Goal: Task Accomplishment & Management: Use online tool/utility

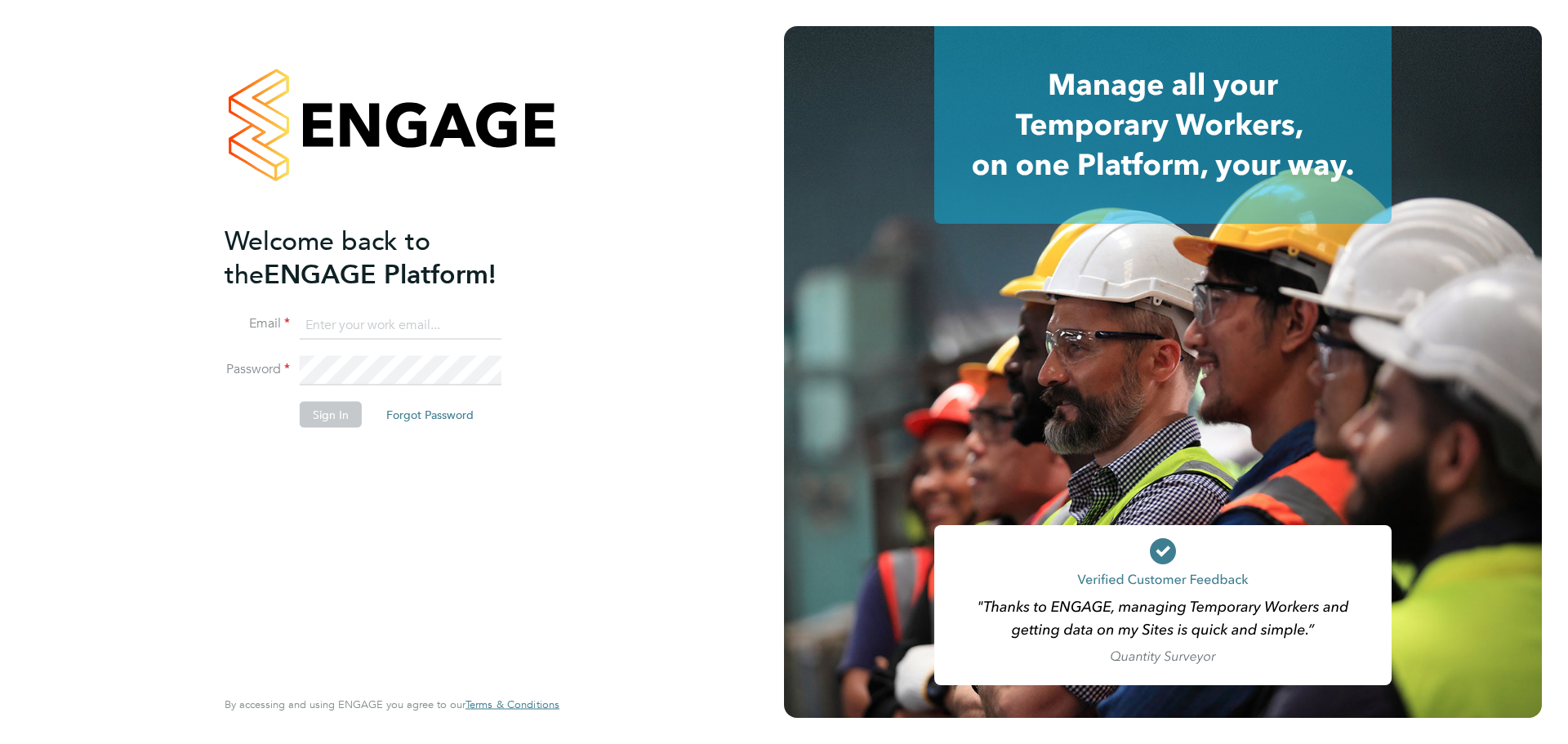
type input "emma@ivyresourcegroup.com"
click at [333, 406] on button "Sign In" at bounding box center [331, 415] width 62 height 26
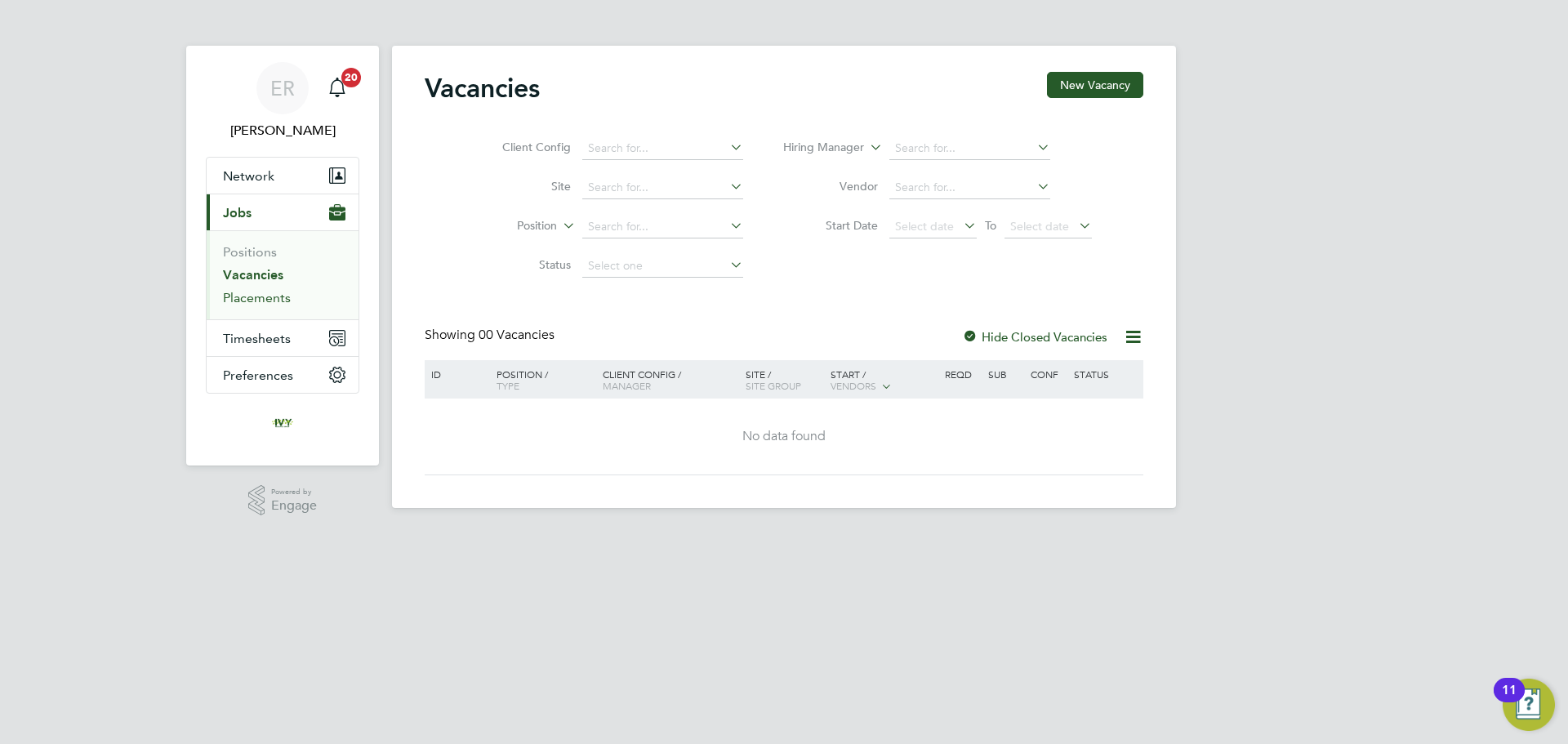
click at [261, 304] on link "Placements" at bounding box center [257, 297] width 68 height 16
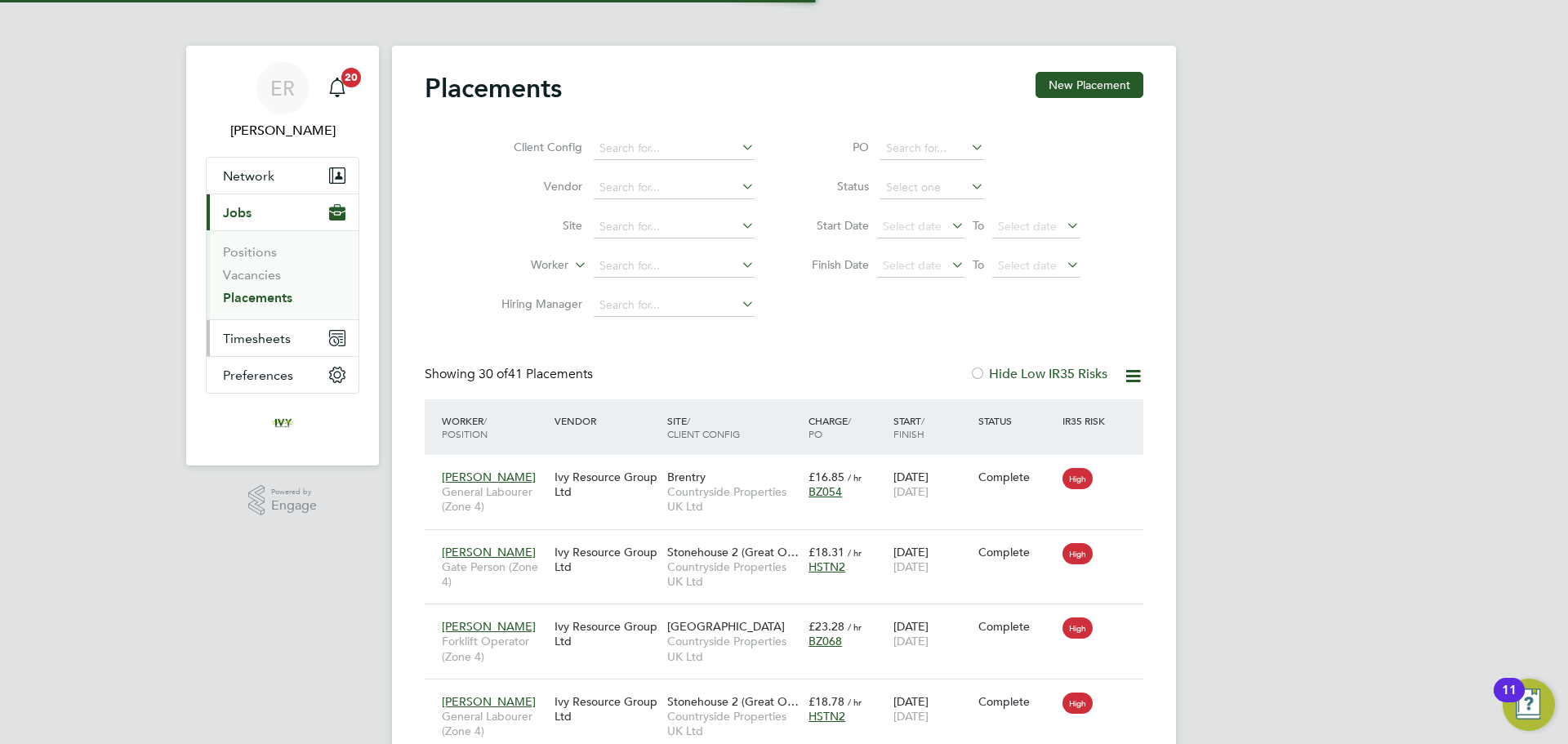
click at [260, 336] on span "Timesheets" at bounding box center [257, 339] width 68 height 16
click at [284, 341] on span "Timesheets" at bounding box center [257, 339] width 68 height 16
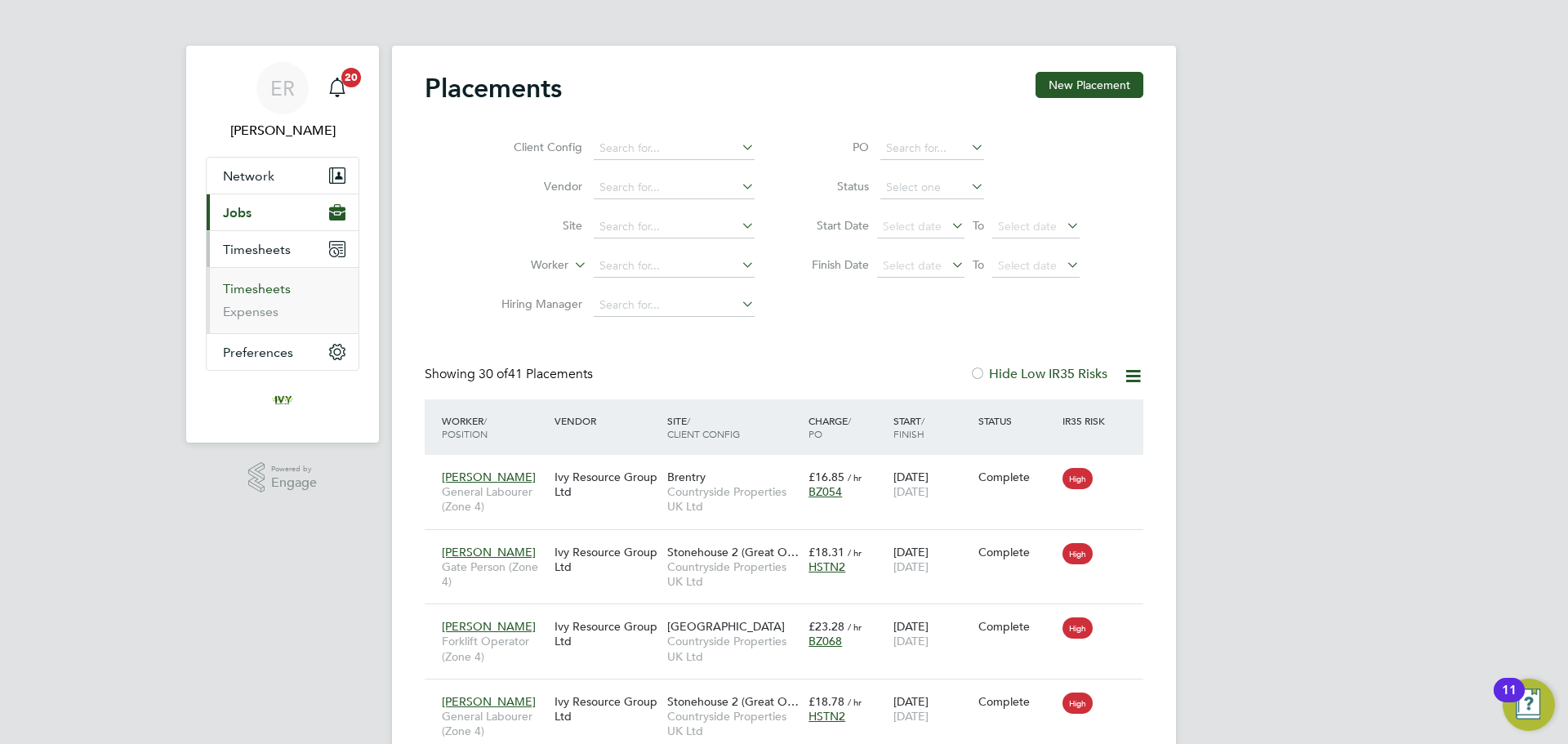
click at [268, 287] on link "Timesheets" at bounding box center [257, 289] width 68 height 16
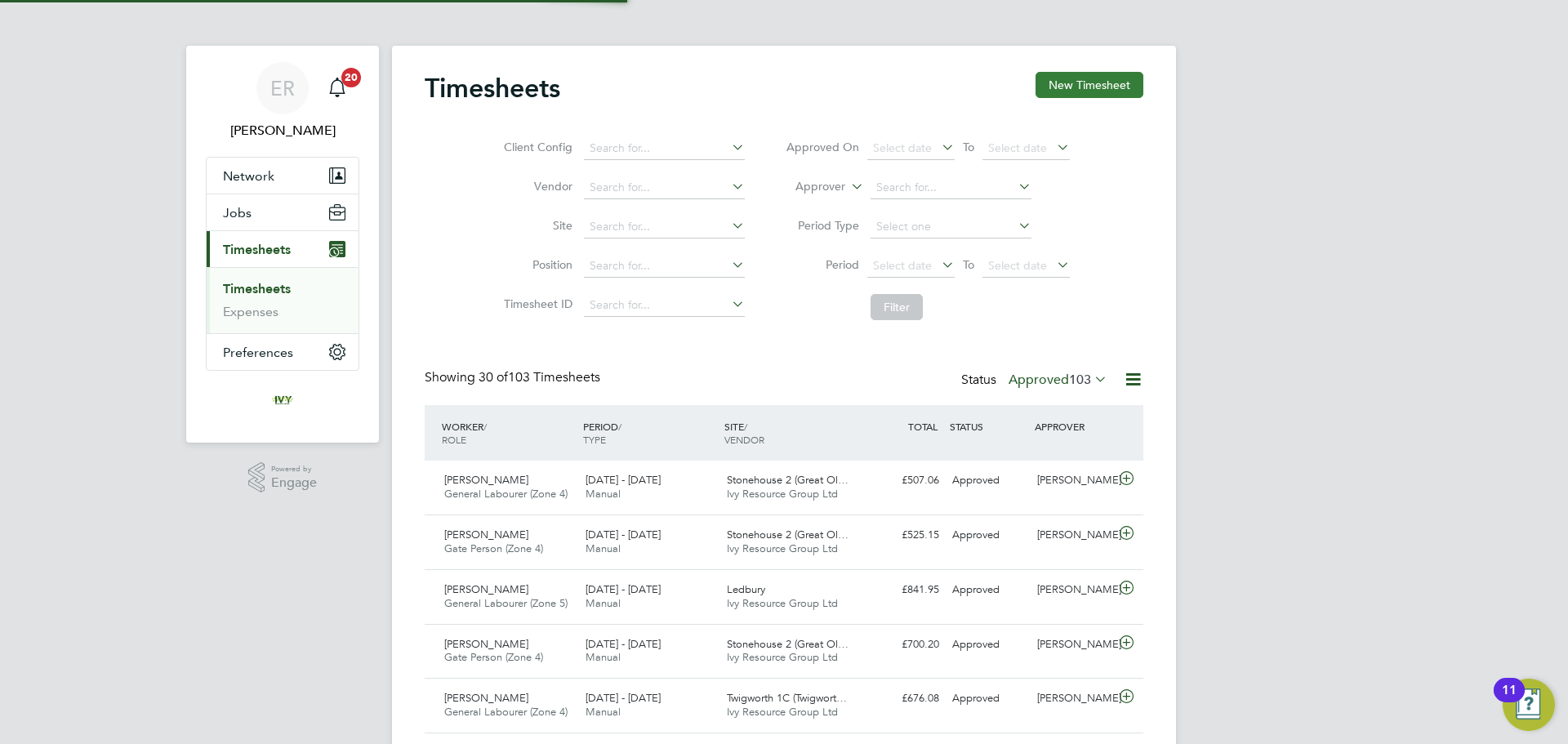
click at [1114, 91] on button "New Timesheet" at bounding box center [1089, 84] width 108 height 26
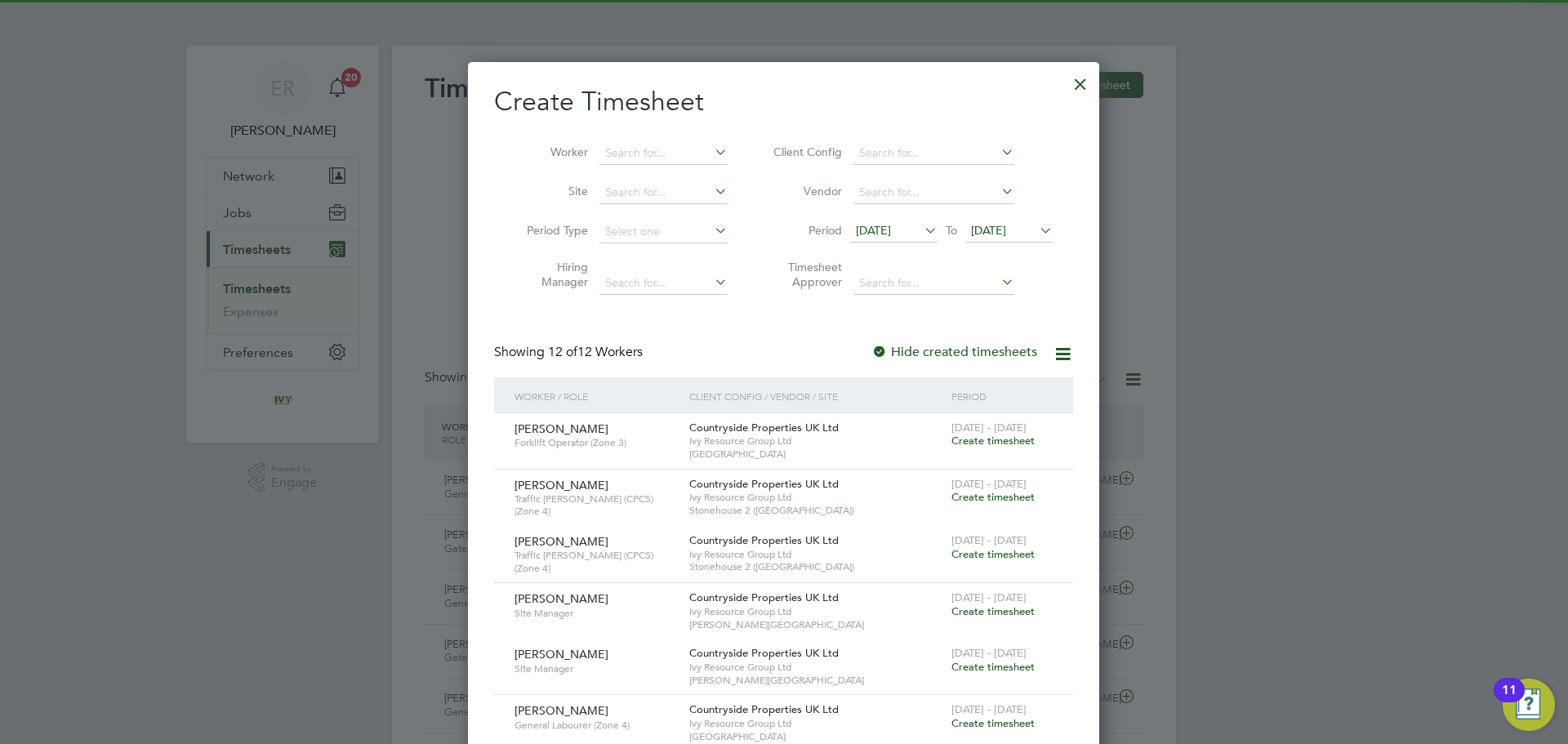
click at [1006, 227] on span "[DATE]" at bounding box center [988, 230] width 35 height 15
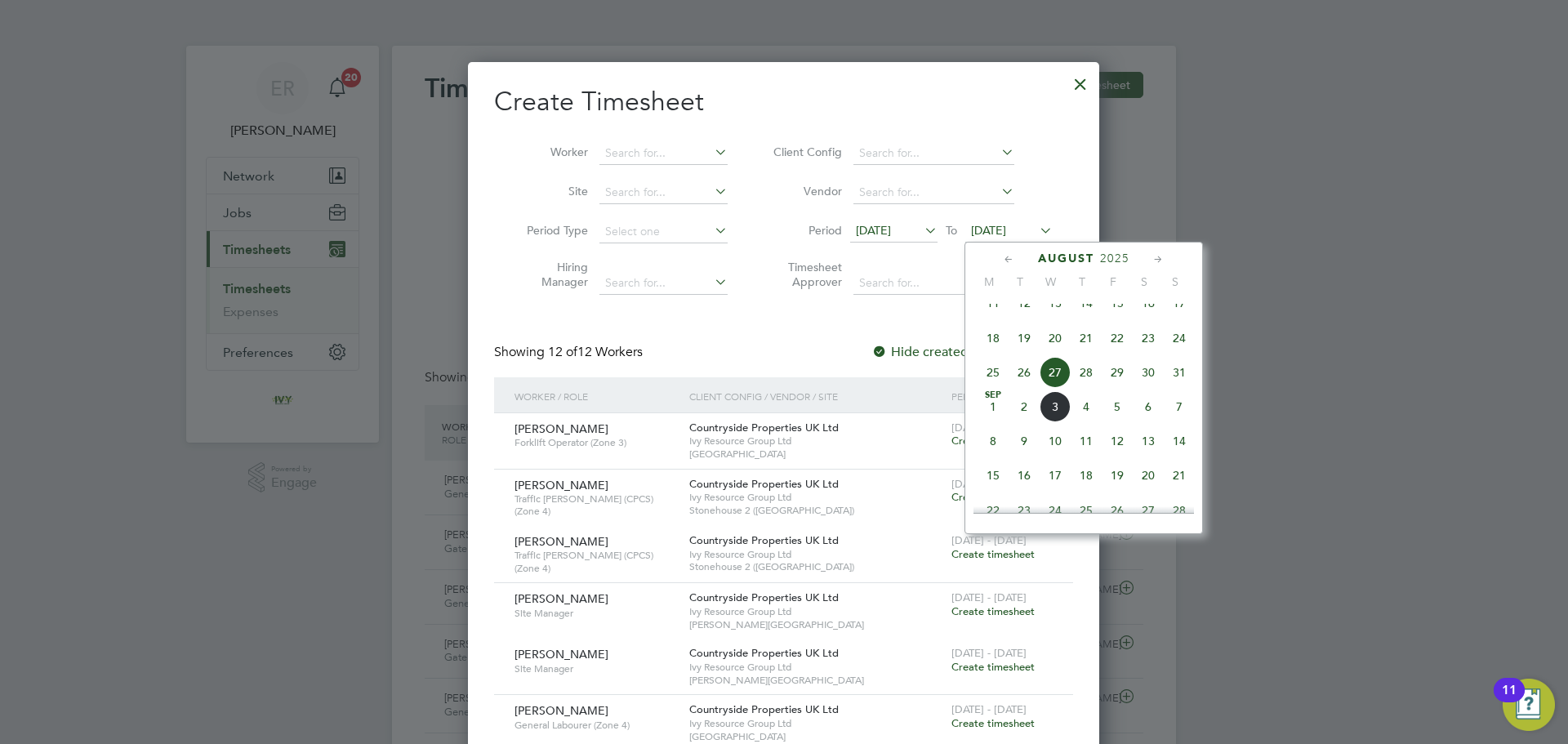
click at [1180, 422] on span "7" at bounding box center [1179, 407] width 31 height 31
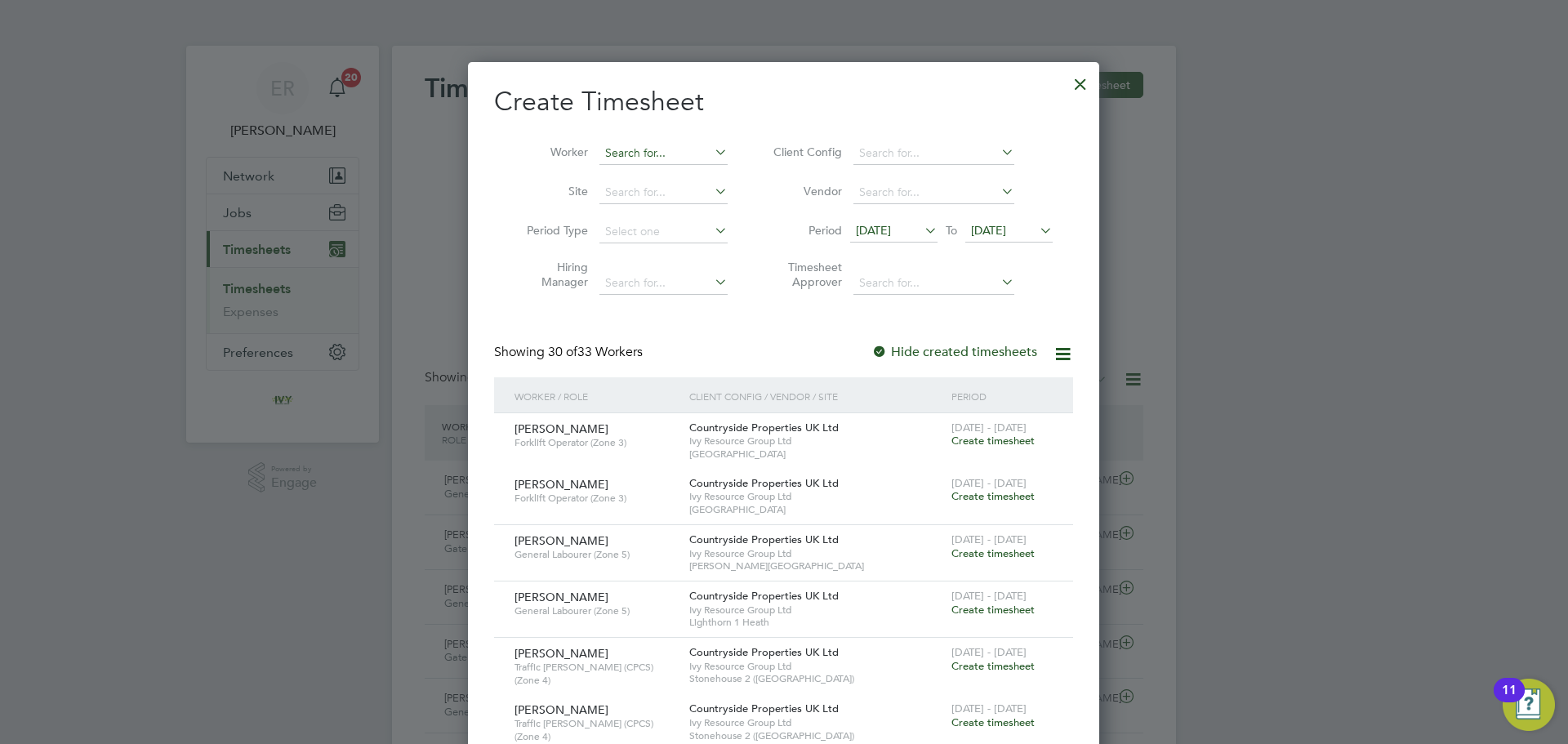
click at [617, 156] on input at bounding box center [663, 153] width 128 height 23
type input "[PERSON_NAME]"
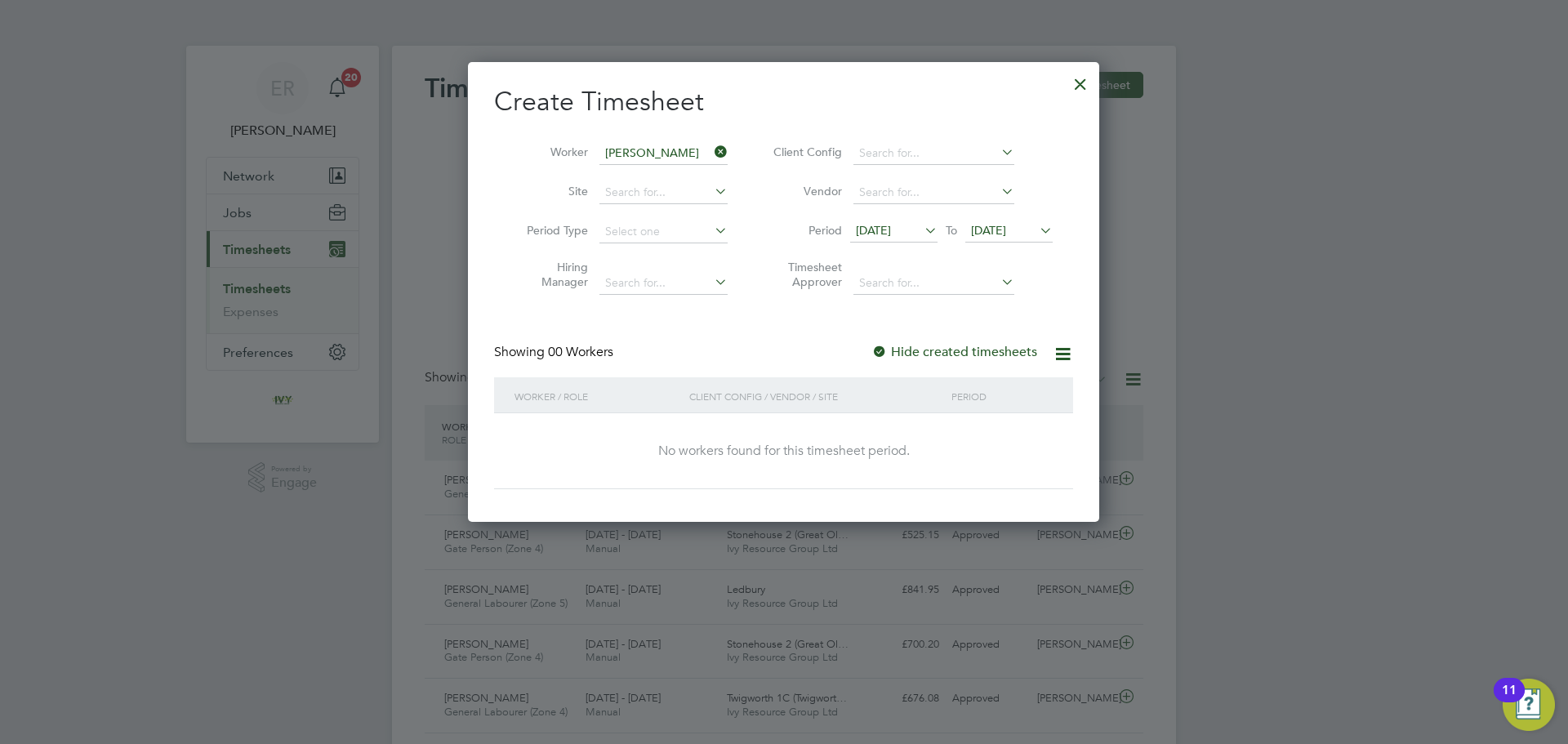
click at [1006, 236] on span "[DATE]" at bounding box center [988, 230] width 35 height 15
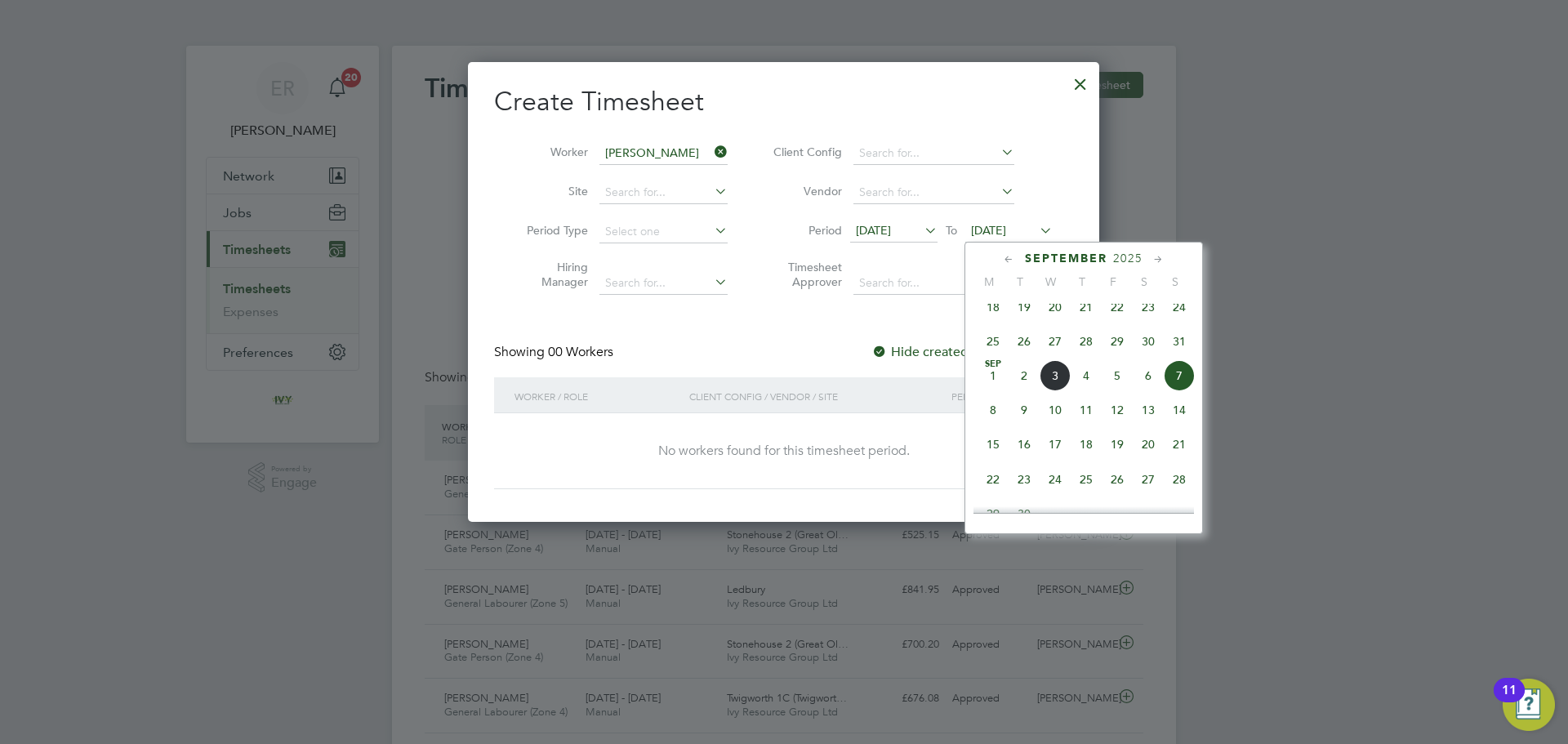
click at [1242, 190] on div at bounding box center [784, 372] width 1568 height 744
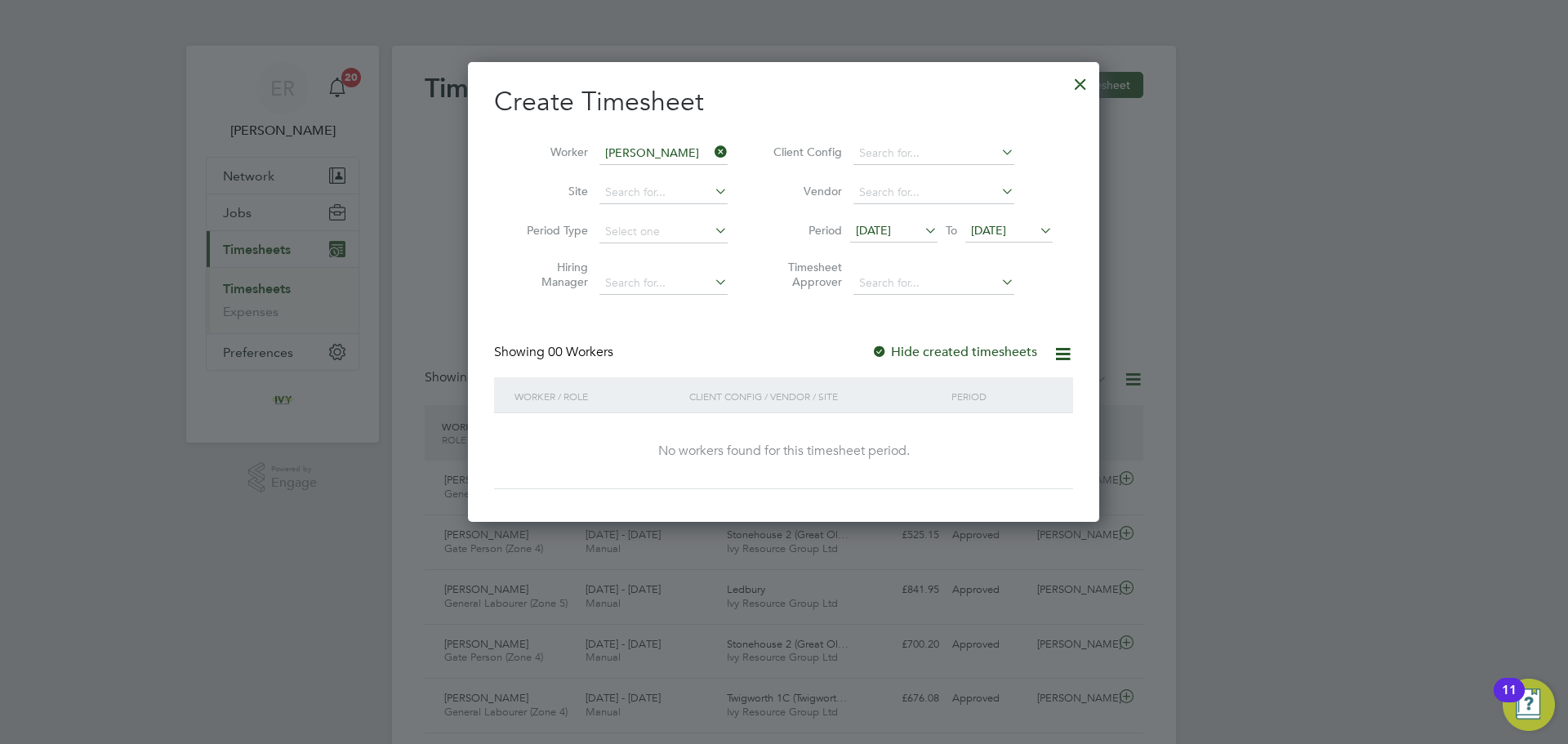
click at [1085, 83] on div at bounding box center [1080, 80] width 29 height 29
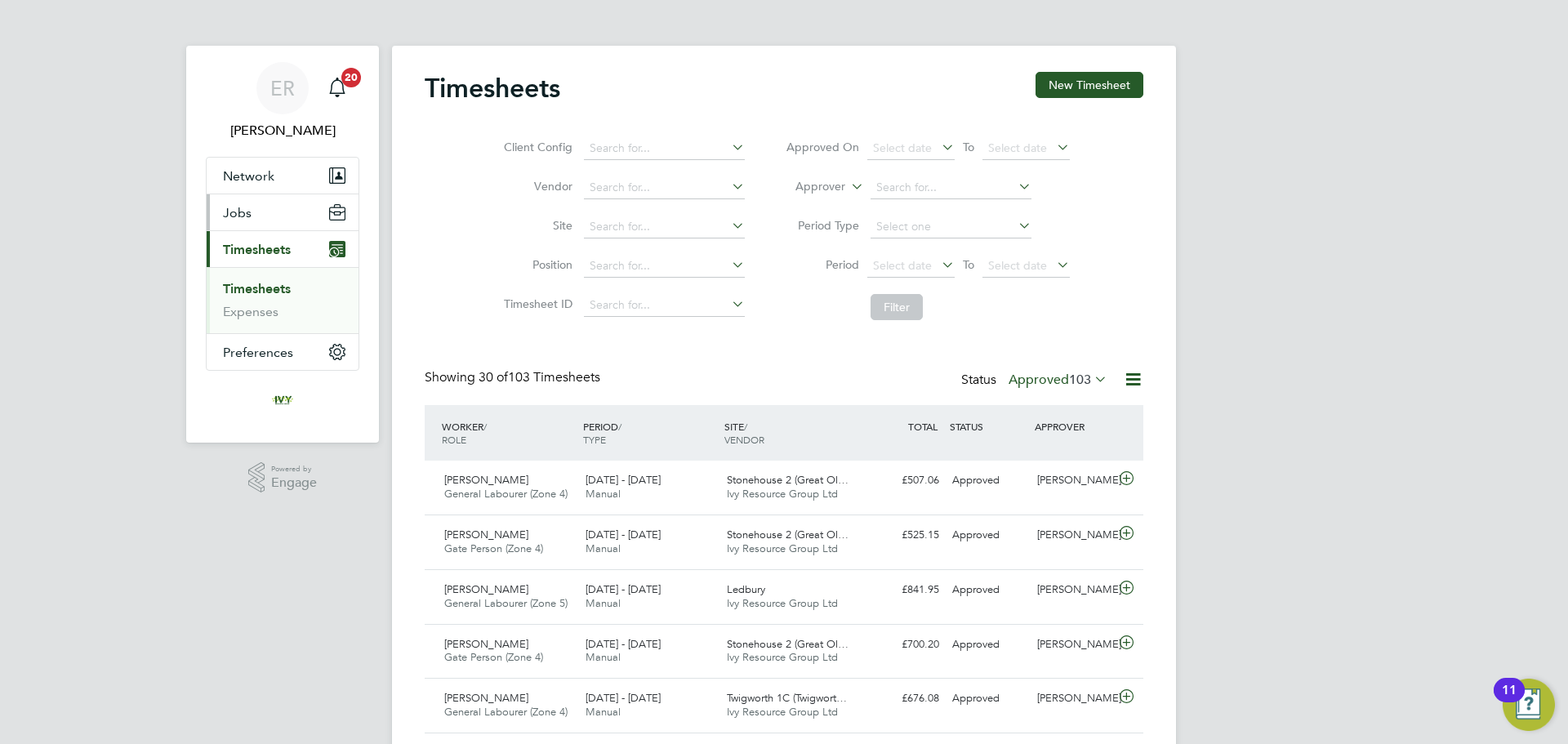
click at [248, 218] on span "Jobs" at bounding box center [237, 213] width 28 height 16
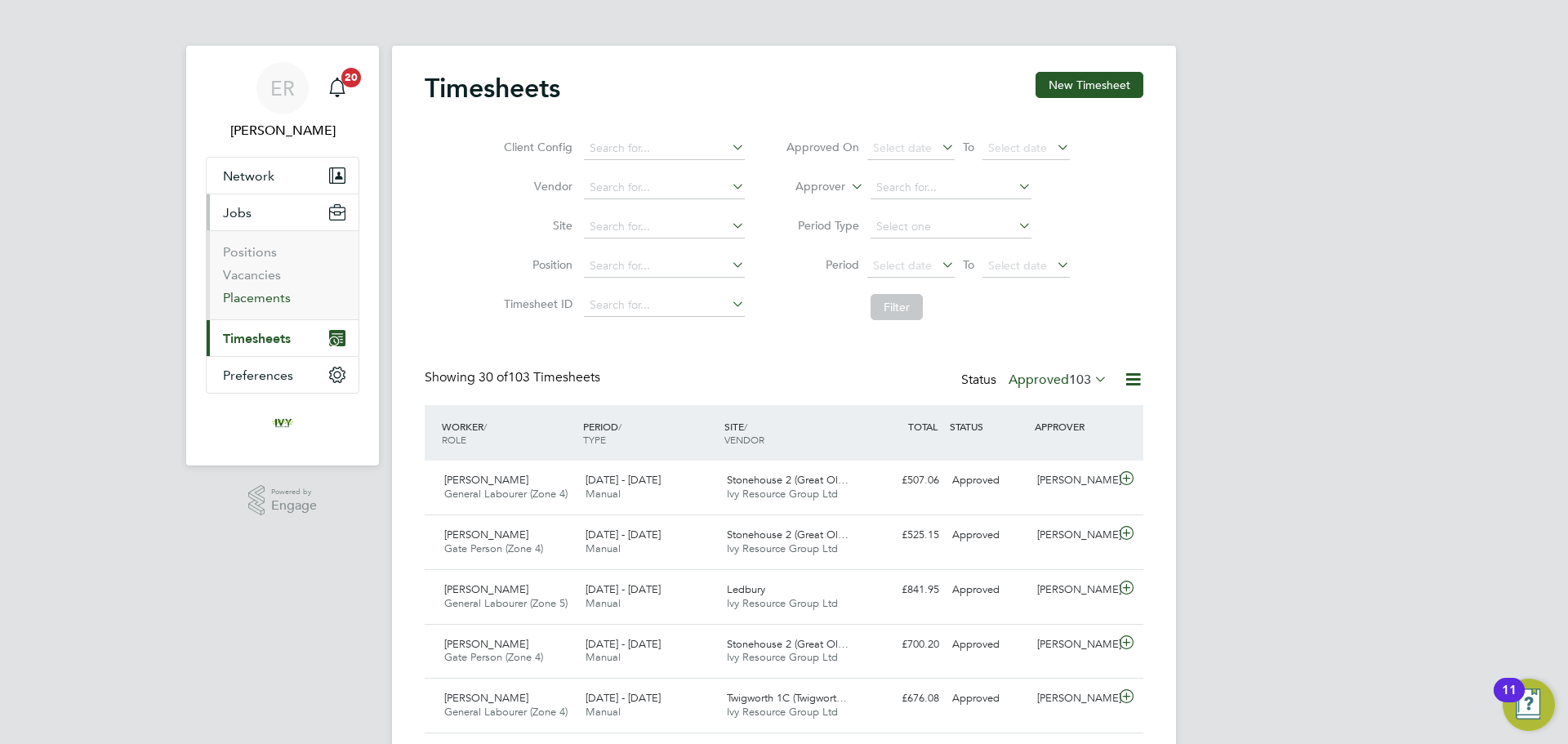
click at [272, 295] on link "Placements" at bounding box center [257, 297] width 68 height 16
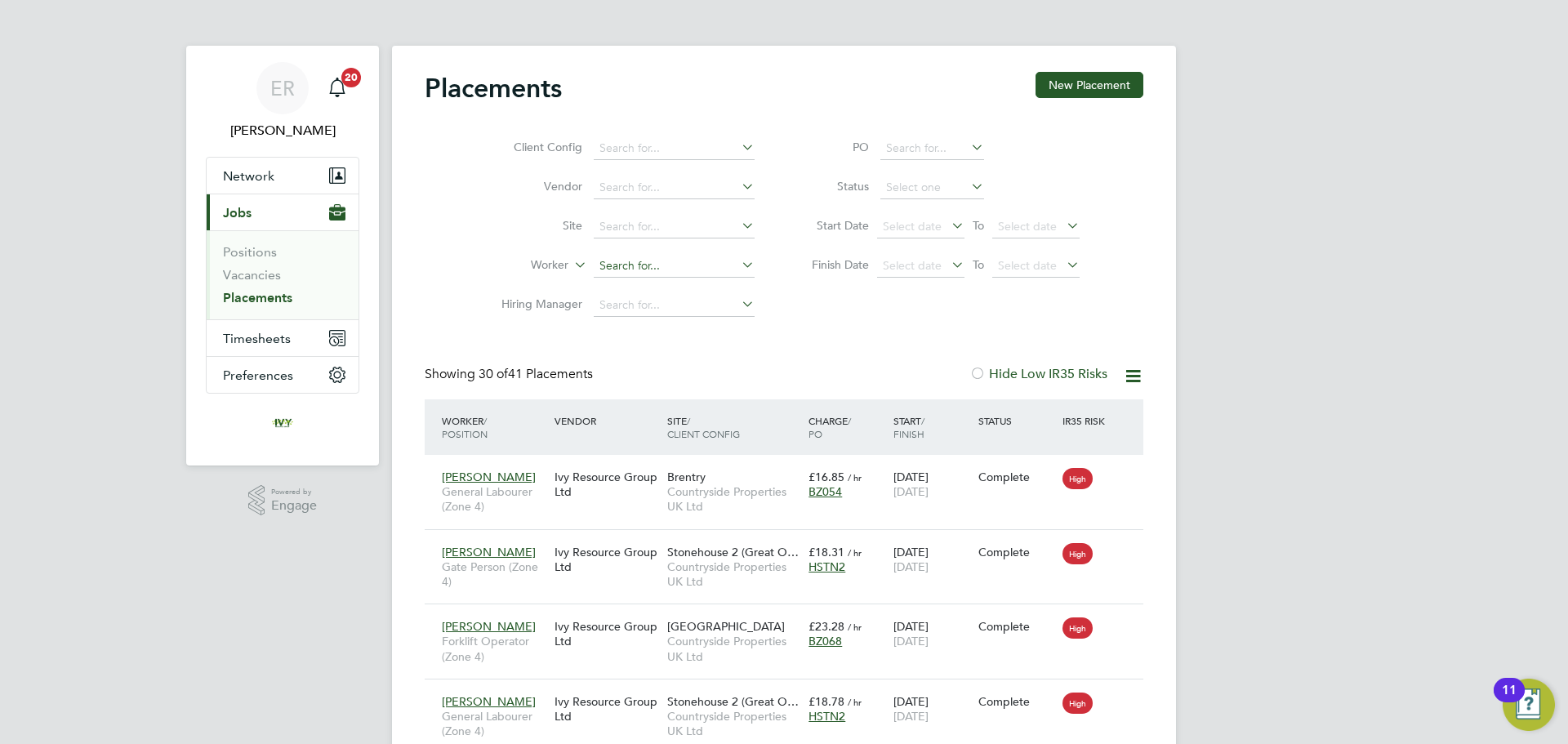
click at [620, 272] on input at bounding box center [674, 266] width 161 height 23
click at [637, 282] on li "[PERSON_NAME]" at bounding box center [694, 289] width 202 height 22
type input "[PERSON_NAME]"
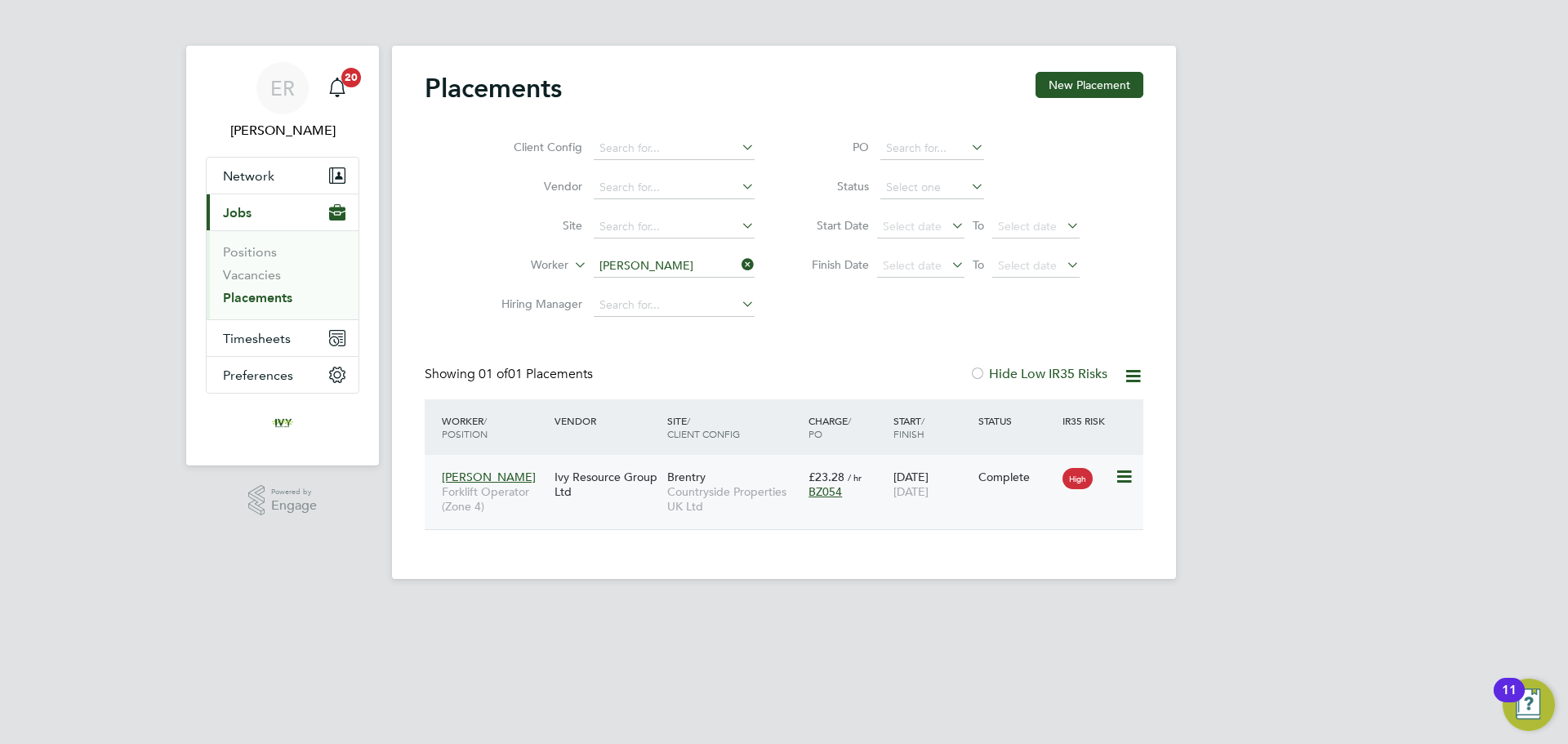
click at [491, 493] on span "Forklift Operator (Zone 4)" at bounding box center [494, 499] width 104 height 29
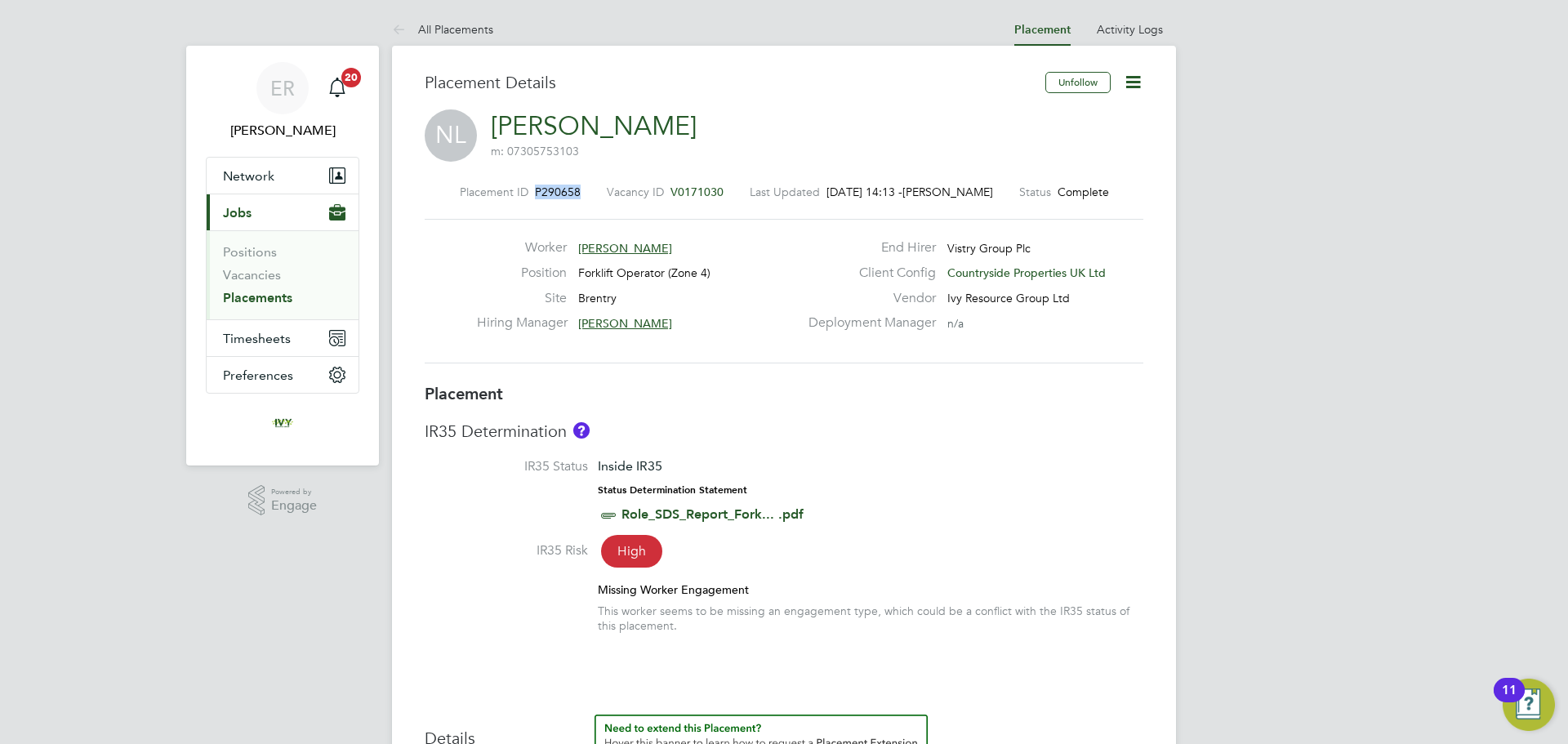
drag, startPoint x: 572, startPoint y: 192, endPoint x: 531, endPoint y: 191, distance: 41.0
click at [535, 191] on span "P290658" at bounding box center [558, 191] width 46 height 15
copy span "P290658"
